Goal: Transaction & Acquisition: Download file/media

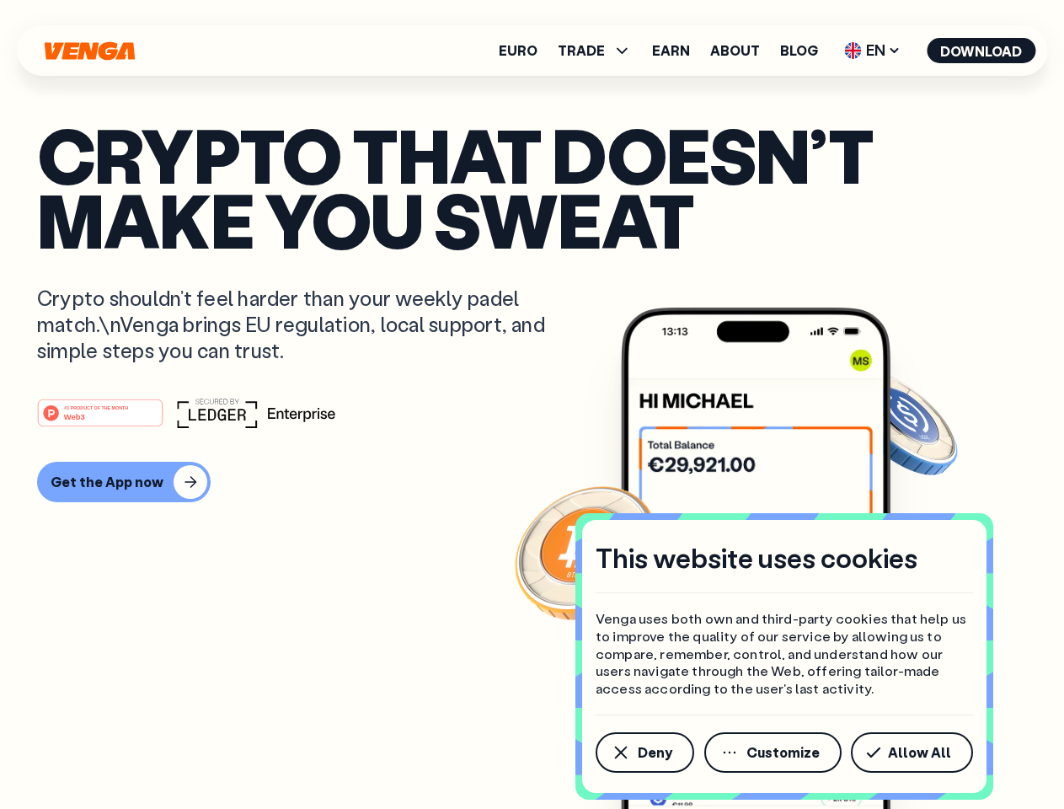
click at [531, 404] on div "#1 PRODUCT OF THE MONTH Web3" at bounding box center [532, 413] width 990 height 30
click at [643, 752] on span "Deny" at bounding box center [655, 751] width 35 height 13
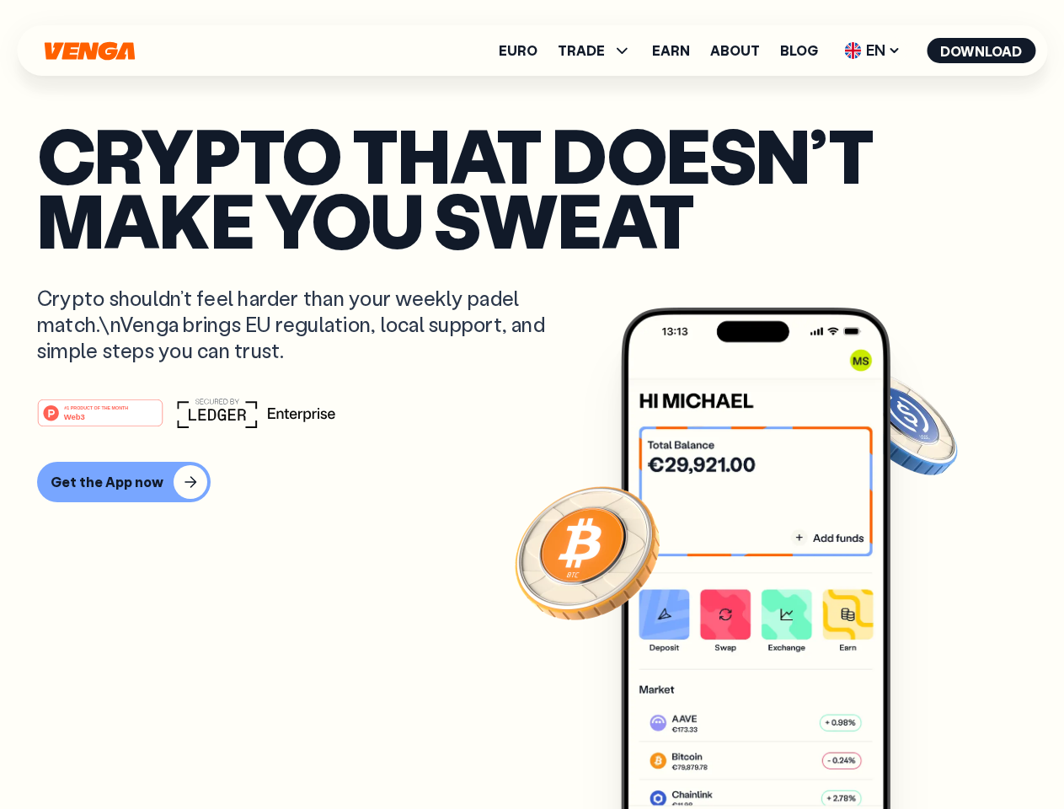
click at [774, 752] on img at bounding box center [756, 589] width 270 height 564
click at [915, 752] on article "Crypto that doesn’t make you sweat Crypto shouldn’t feel harder than your weekl…" at bounding box center [532, 438] width 990 height 632
click at [600, 51] on span "TRADE" at bounding box center [581, 50] width 47 height 13
click at [873, 51] on span "EN" at bounding box center [872, 50] width 68 height 27
click at [981, 51] on button "Download" at bounding box center [980, 50] width 109 height 25
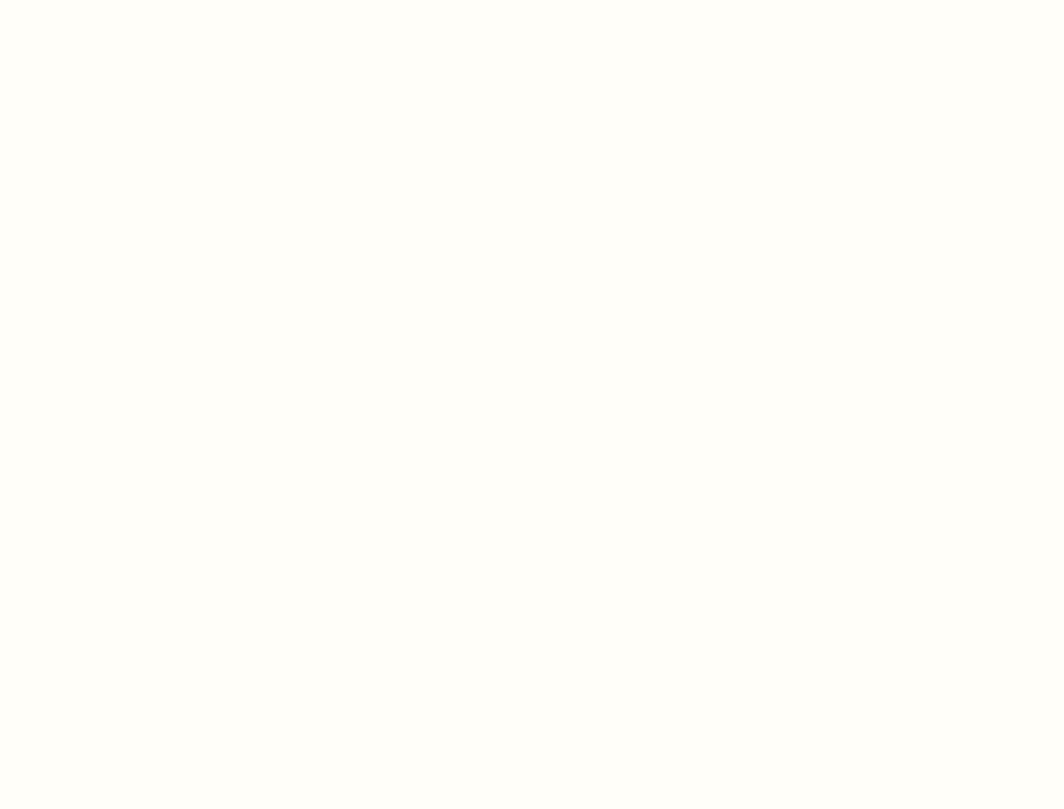
click at [121, 0] on html "This website uses cookies Venga uses both own and third-party cookies that help…" at bounding box center [532, 0] width 1064 height 0
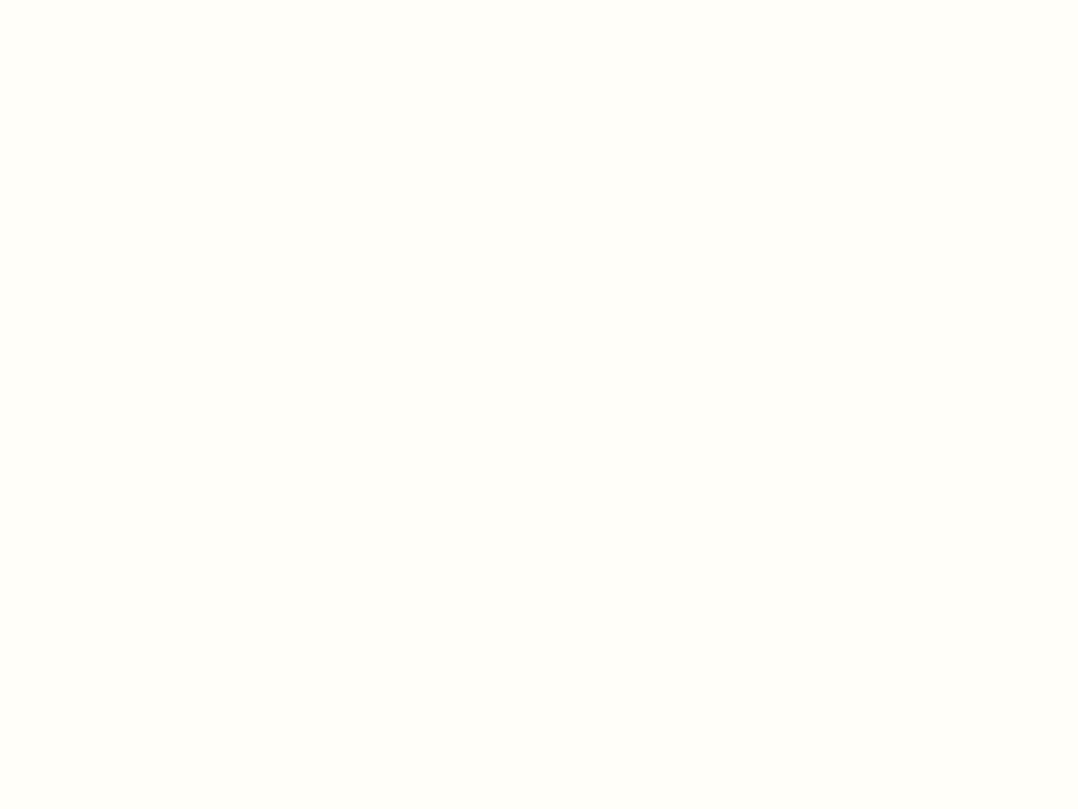
click at [103, 0] on html "This website uses cookies Venga uses both own and third-party cookies that help…" at bounding box center [539, 0] width 1078 height 0
